Goal: Obtain resource: Download file/media

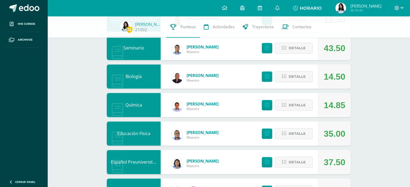
scroll to position [821, 0]
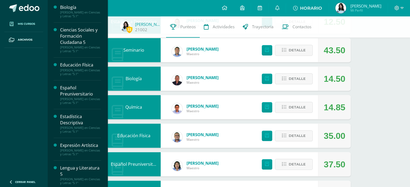
click at [22, 19] on link "Mis cursos" at bounding box center [23, 24] width 39 height 16
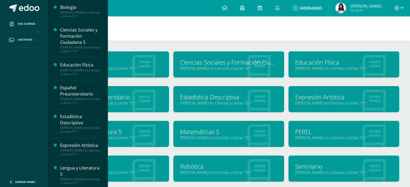
click at [36, 39] on link "Archivos" at bounding box center [23, 40] width 39 height 16
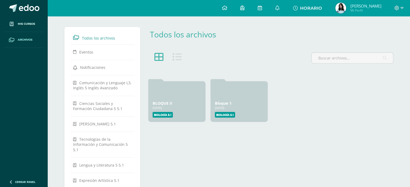
click at [23, 5] on span at bounding box center [29, 8] width 20 height 8
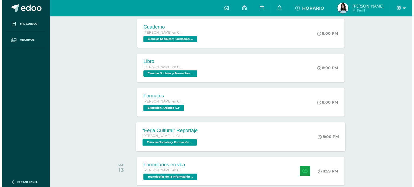
scroll to position [235, 0]
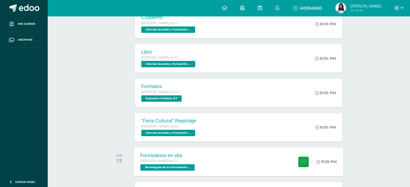
click at [271, 167] on div "Formularios en vba [PERSON_NAME] en Ciencias y Letras Tecnologías de la Informa…" at bounding box center [238, 161] width 209 height 29
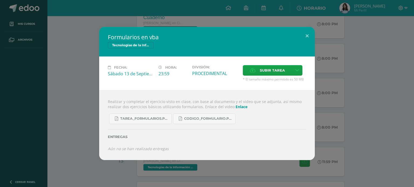
click at [235, 108] on link "Enlace" at bounding box center [241, 106] width 12 height 5
click at [153, 121] on span "Tarea_formularios.pdf" at bounding box center [144, 119] width 48 height 4
